Goal: Find specific page/section: Find specific page/section

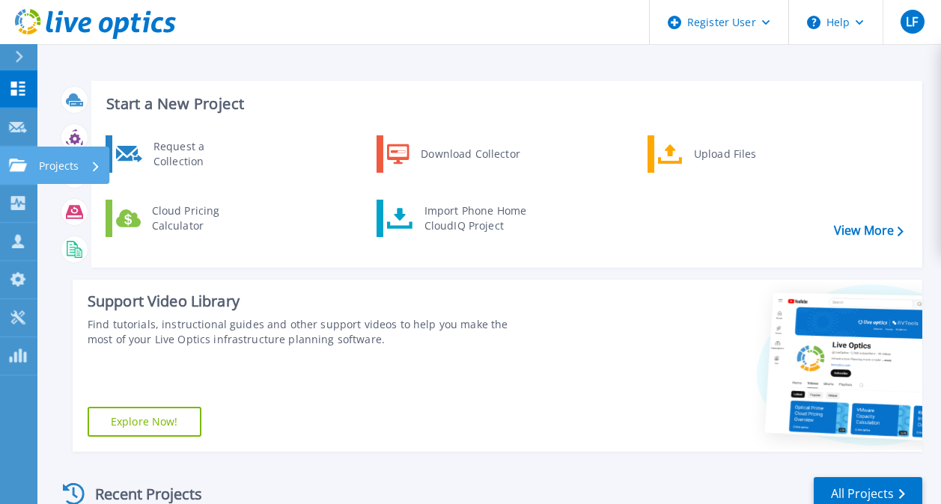
click at [13, 169] on icon at bounding box center [18, 165] width 18 height 13
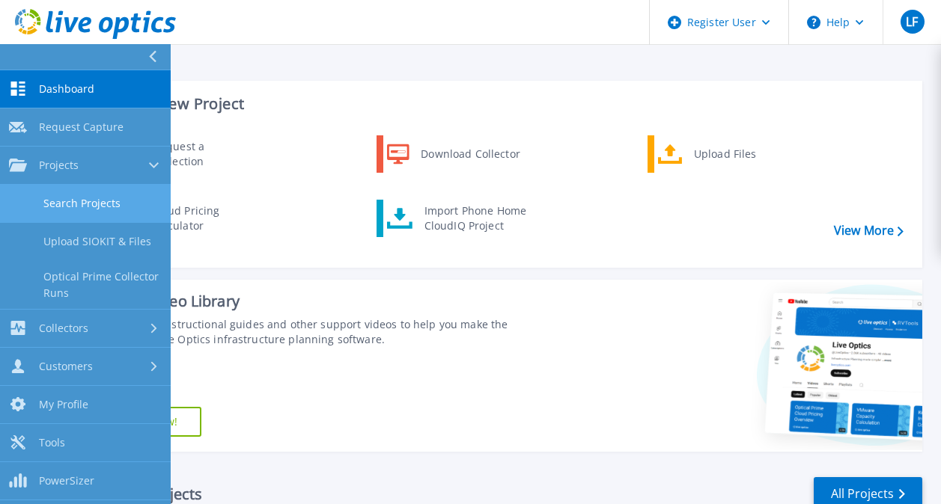
click at [112, 201] on link "Search Projects" at bounding box center [85, 204] width 171 height 38
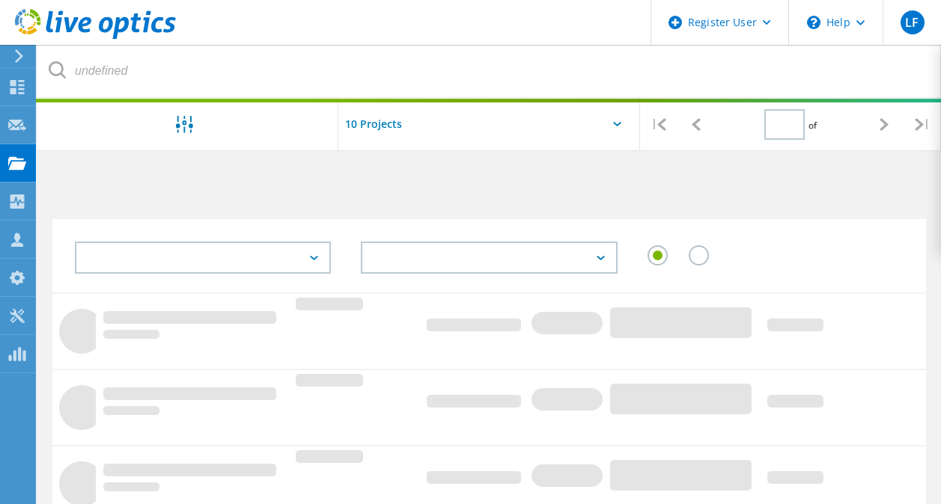
type input "1"
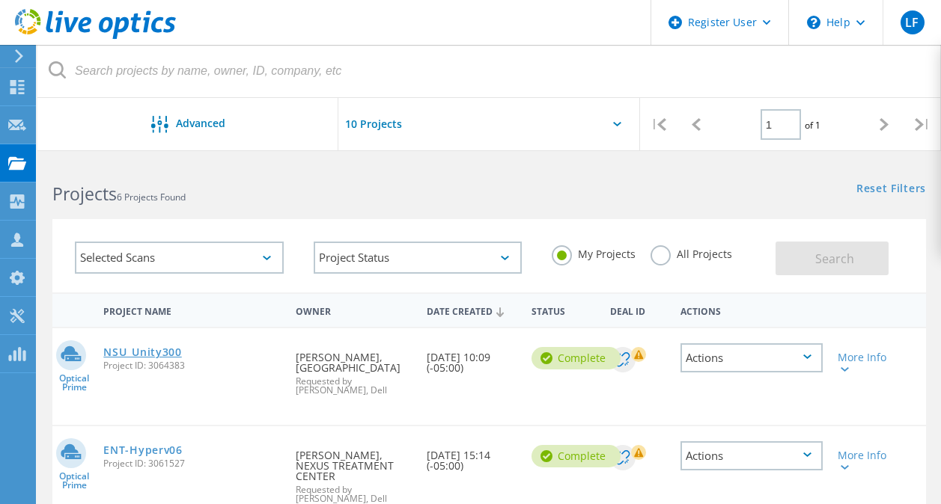
click at [119, 353] on link "NSU_Unity300" at bounding box center [142, 352] width 78 height 10
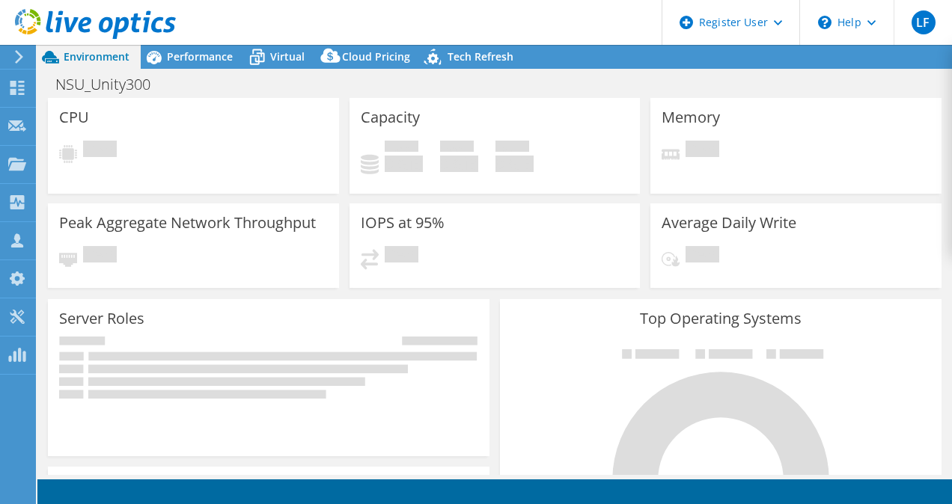
select select "USD"
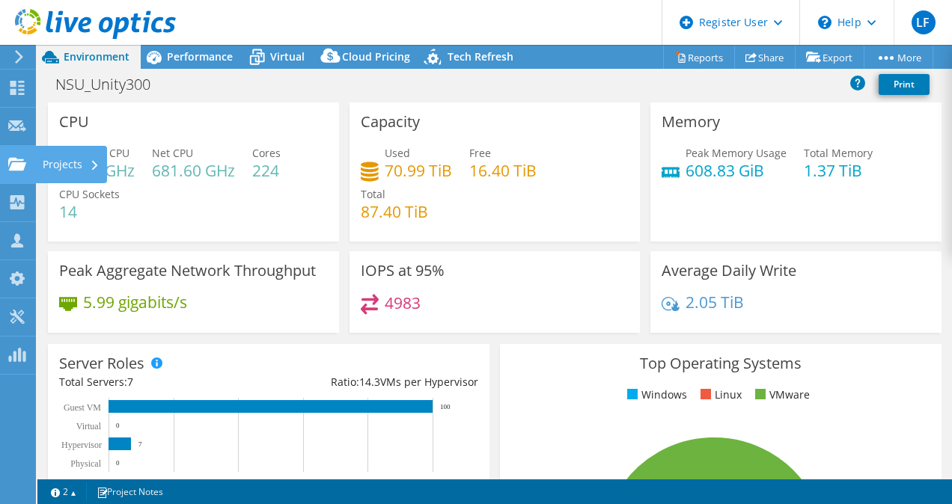
click at [14, 162] on use at bounding box center [17, 163] width 18 height 13
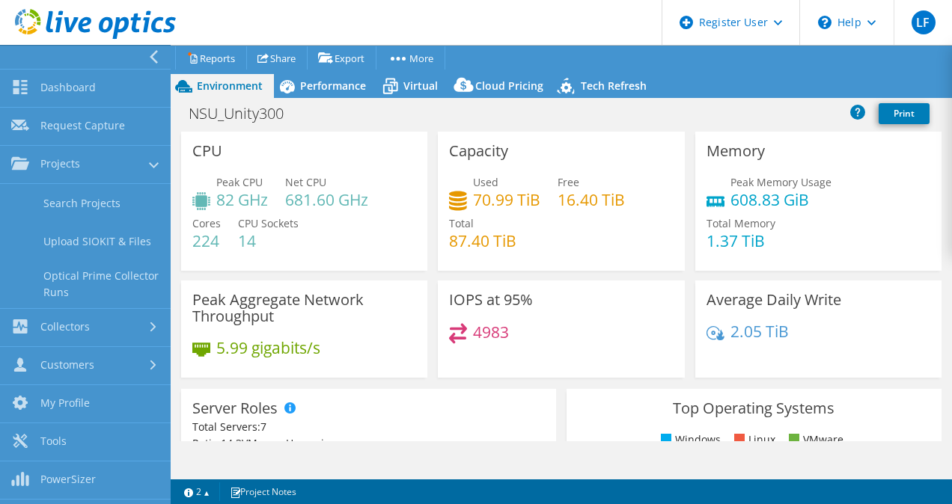
click at [421, 281] on div "Peak Aggregate Network Throughput 5.99 gigabits/s" at bounding box center [304, 329] width 246 height 97
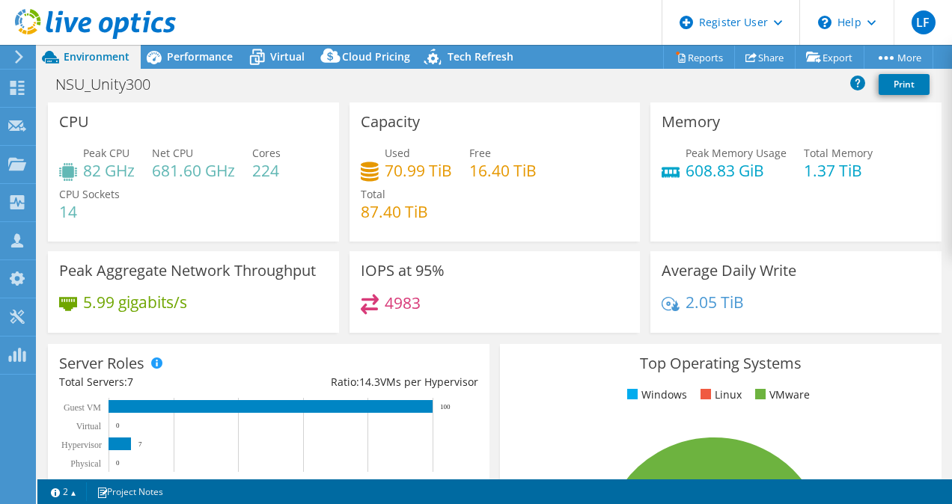
drag, startPoint x: 421, startPoint y: 281, endPoint x: 332, endPoint y: 332, distance: 102.9
click at [332, 332] on div "Peak Aggregate Network Throughput 5.99 gigabits/s" at bounding box center [193, 292] width 291 height 82
click at [19, 121] on use at bounding box center [17, 125] width 18 height 11
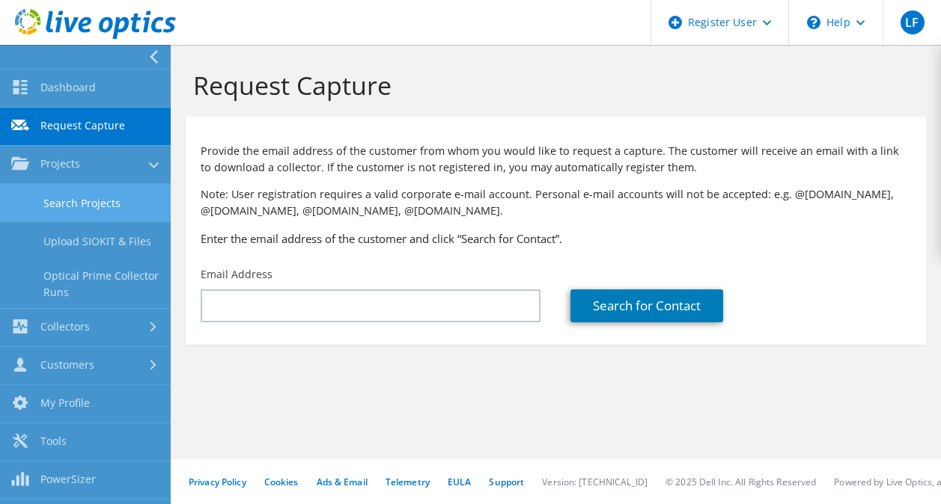
click at [91, 208] on link "Search Projects" at bounding box center [85, 203] width 171 height 38
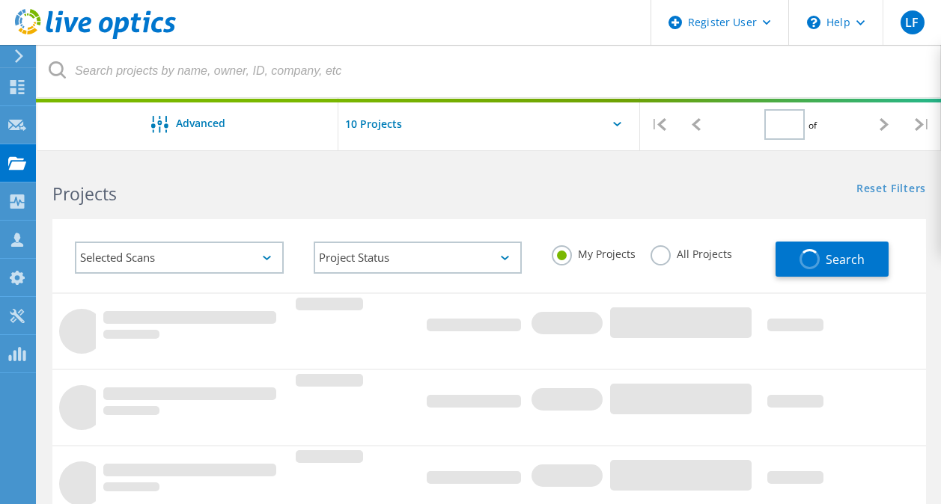
type input "1"
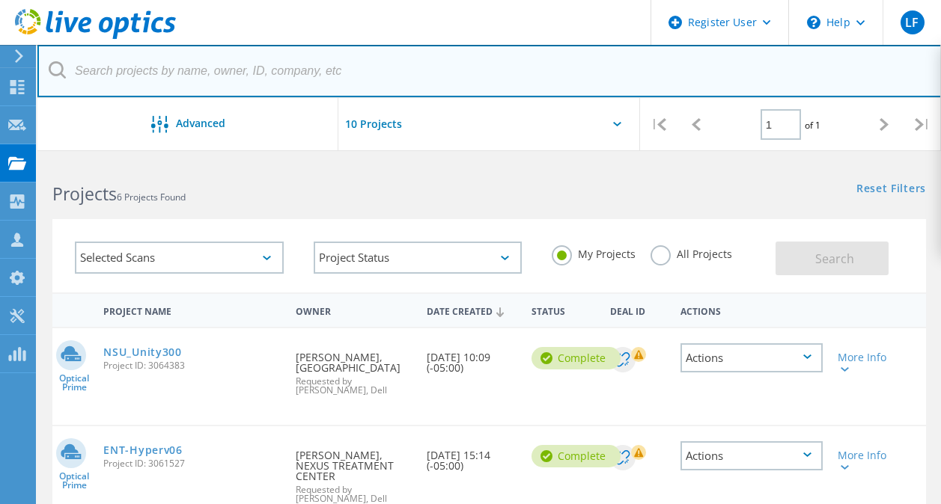
click at [271, 75] on input "text" at bounding box center [489, 71] width 904 height 52
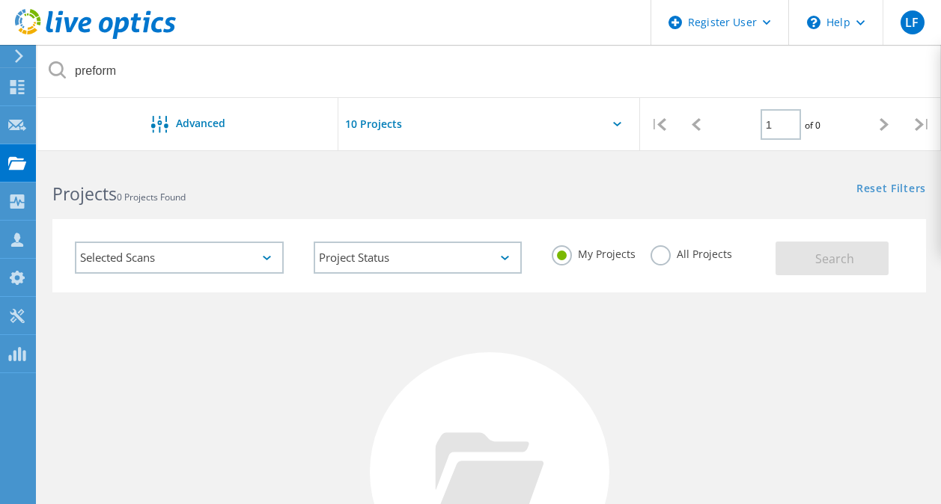
click at [662, 257] on label "All Projects" at bounding box center [691, 252] width 82 height 14
click at [0, 0] on input "All Projects" at bounding box center [0, 0] width 0 height 0
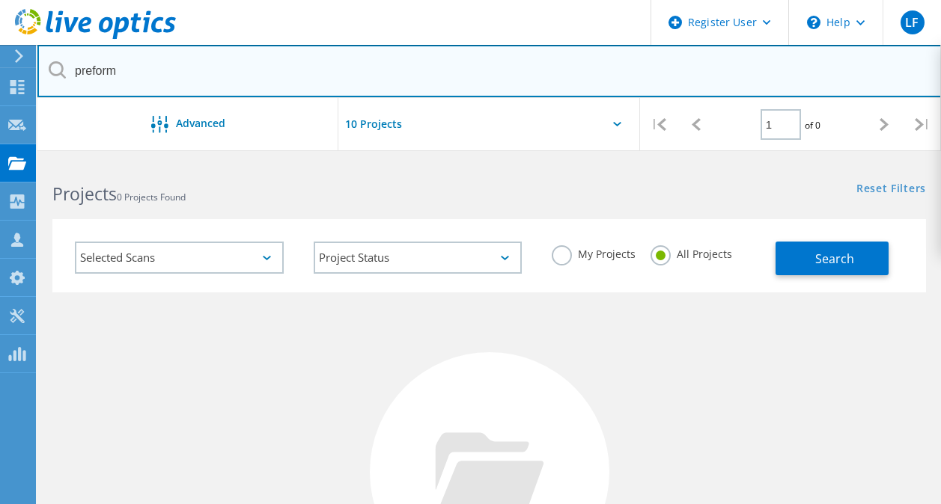
click at [217, 85] on input "preform" at bounding box center [489, 71] width 904 height 52
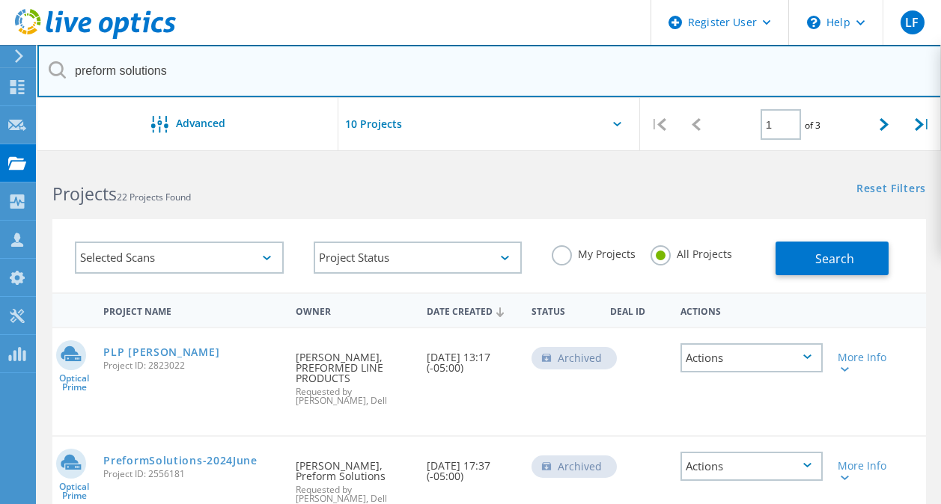
type input "preform solutions"
